Goal: Find contact information: Find contact information

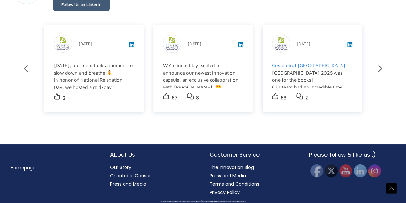
scroll to position [1123, 0]
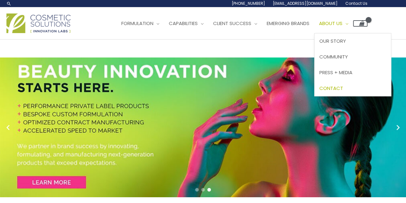
click at [343, 90] on span "Contact" at bounding box center [332, 88] width 24 height 7
